Goal: Information Seeking & Learning: Learn about a topic

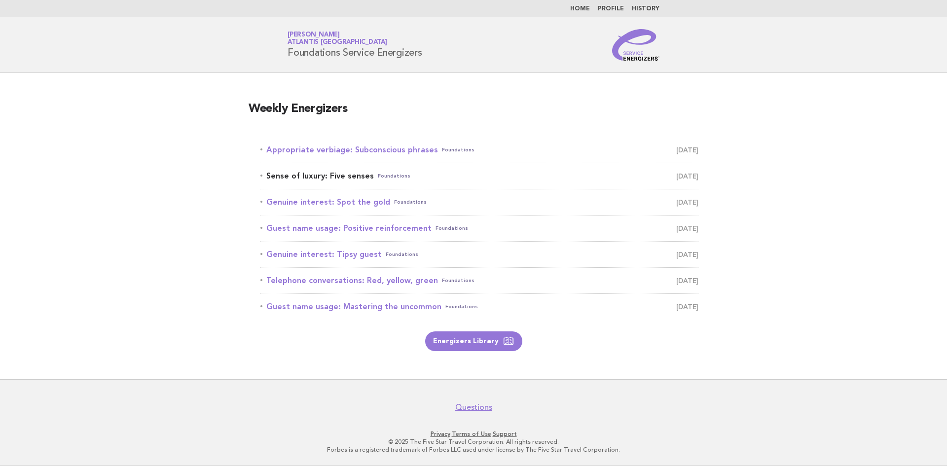
click at [335, 173] on link "Sense of luxury: Five senses Foundations September 11" at bounding box center [480, 176] width 438 height 14
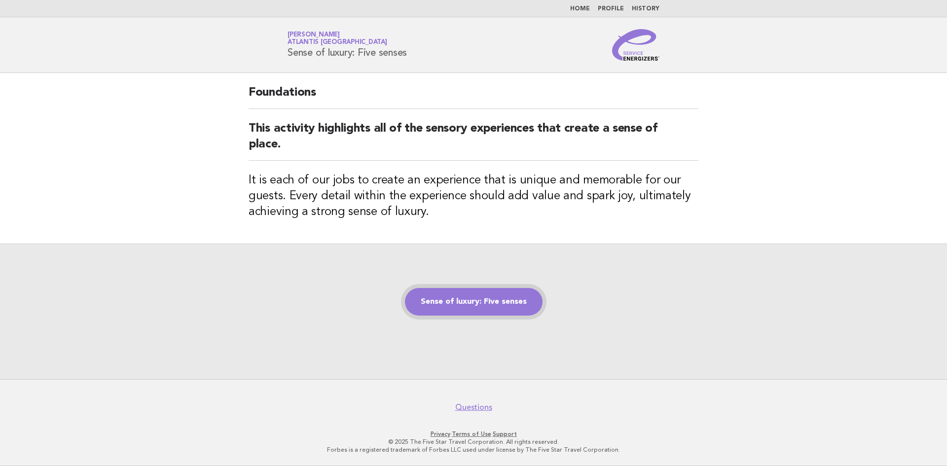
click at [487, 301] on link "Sense of luxury: Five senses" at bounding box center [474, 302] width 138 height 28
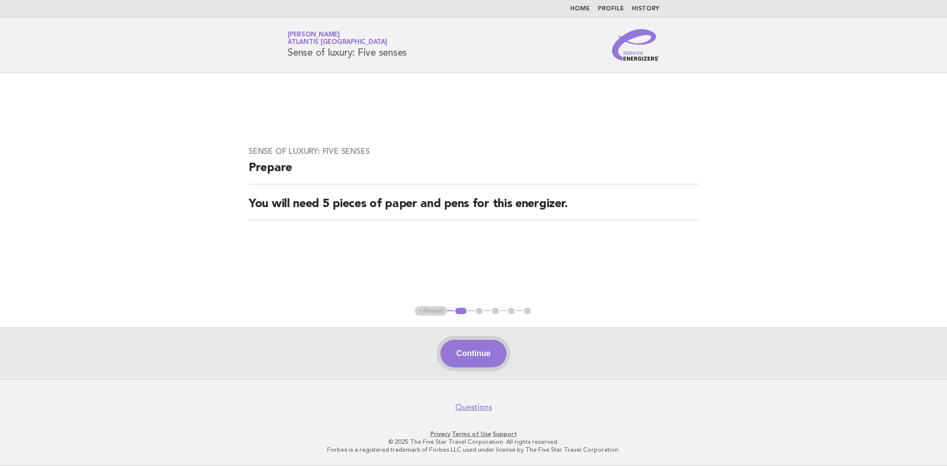
click at [479, 351] on button "Continue" at bounding box center [474, 354] width 66 height 28
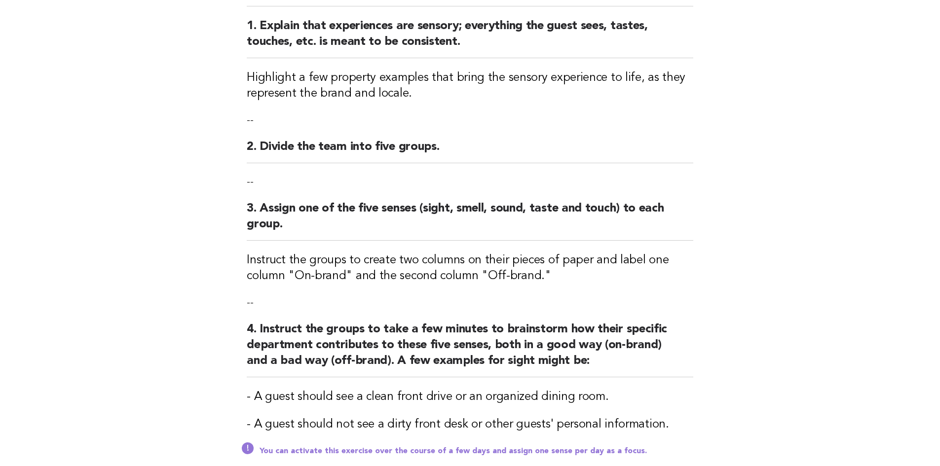
scroll to position [99, 0]
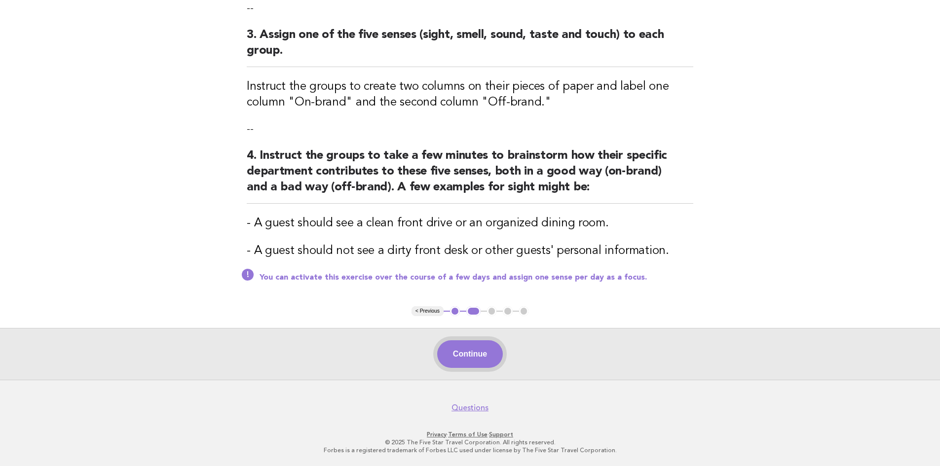
click at [471, 356] on button "Continue" at bounding box center [470, 354] width 66 height 28
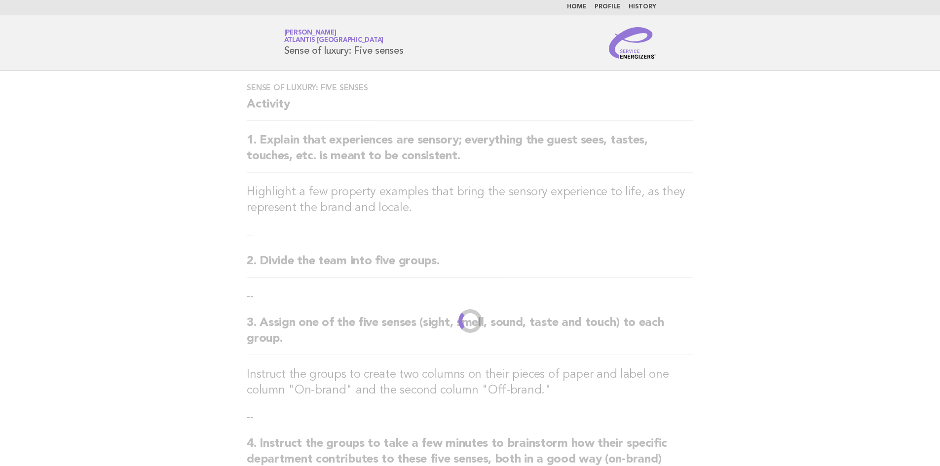
scroll to position [0, 0]
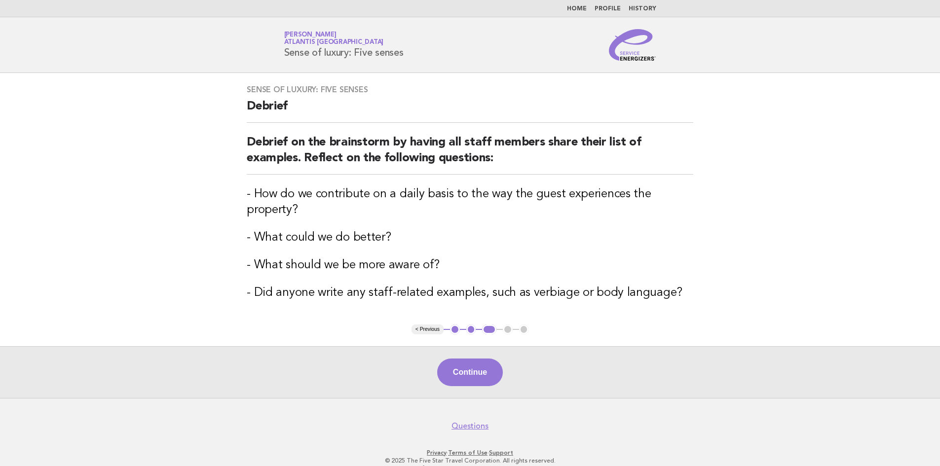
click at [467, 325] on button "2" at bounding box center [471, 330] width 10 height 10
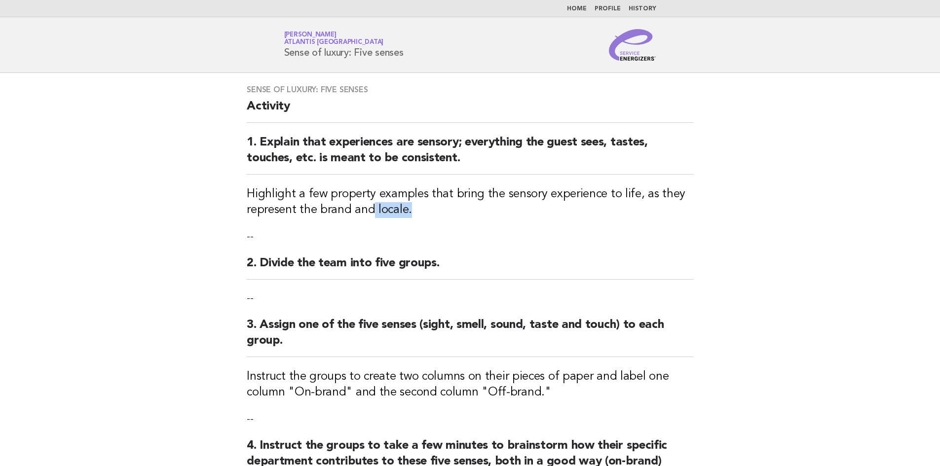
drag, startPoint x: 411, startPoint y: 209, endPoint x: 371, endPoint y: 209, distance: 40.0
click at [371, 209] on h3 "Highlight a few property examples that bring the sensory experience to life, as…" at bounding box center [470, 203] width 447 height 32
click at [441, 209] on h3 "Highlight a few property examples that bring the sensory experience to life, as…" at bounding box center [470, 203] width 447 height 32
drag, startPoint x: 402, startPoint y: 208, endPoint x: 372, endPoint y: 212, distance: 30.4
click at [372, 212] on h3 "Highlight a few property examples that bring the sensory experience to life, as…" at bounding box center [470, 203] width 447 height 32
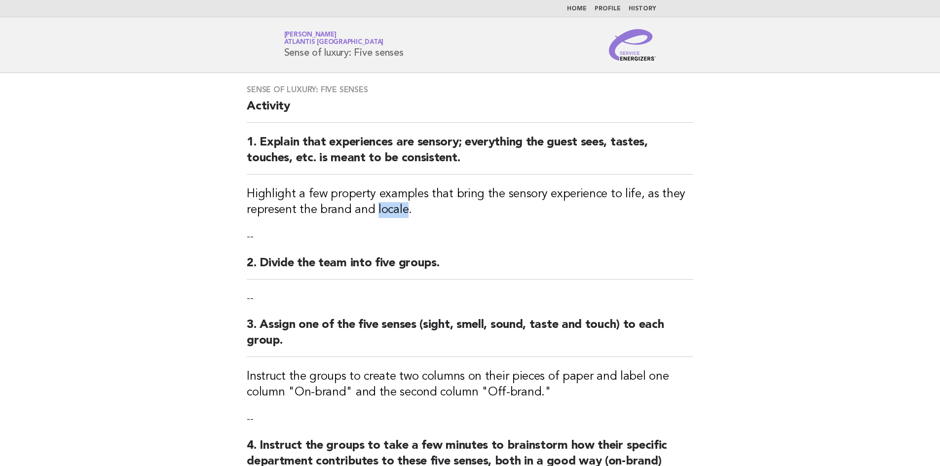
click at [587, 11] on link "Home" at bounding box center [577, 9] width 20 height 6
click at [583, 7] on link "Home" at bounding box center [577, 9] width 20 height 6
